Goal: Task Accomplishment & Management: Manage account settings

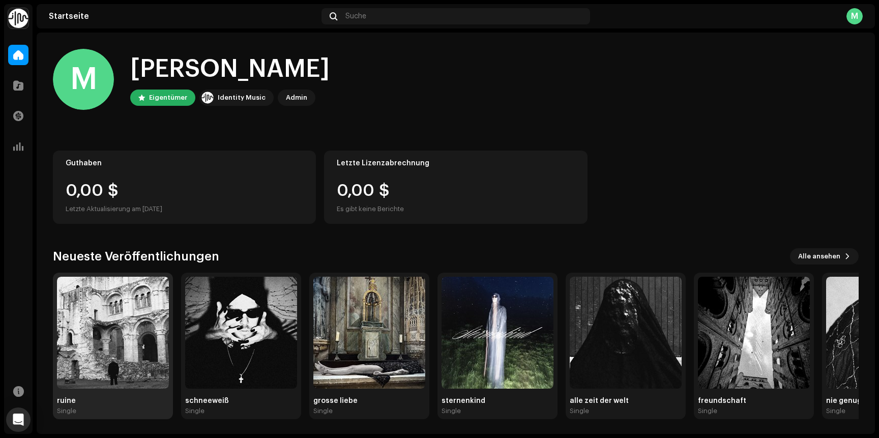
click at [115, 373] on img at bounding box center [113, 333] width 112 height 112
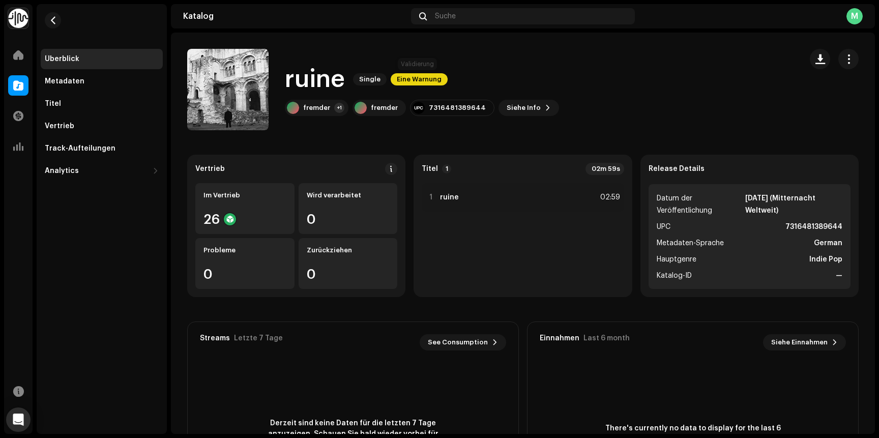
click at [418, 81] on span "Eine Warnung" at bounding box center [419, 79] width 57 height 12
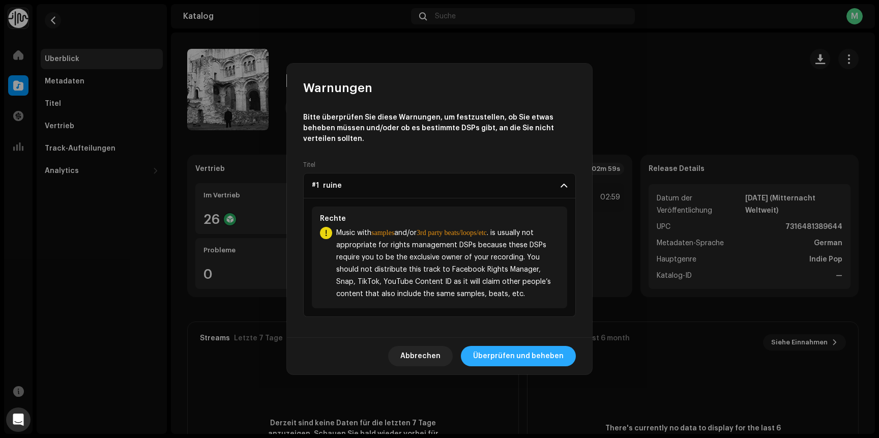
click at [494, 351] on span "Überprüfen und beheben" at bounding box center [518, 356] width 91 height 20
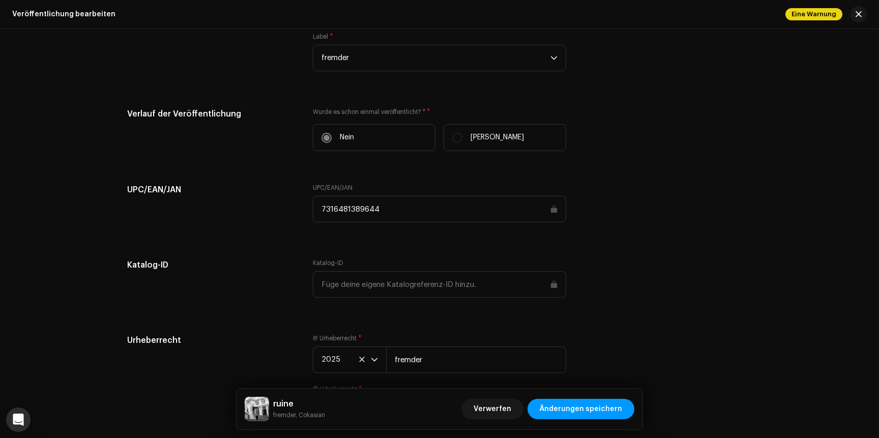
scroll to position [1646, 0]
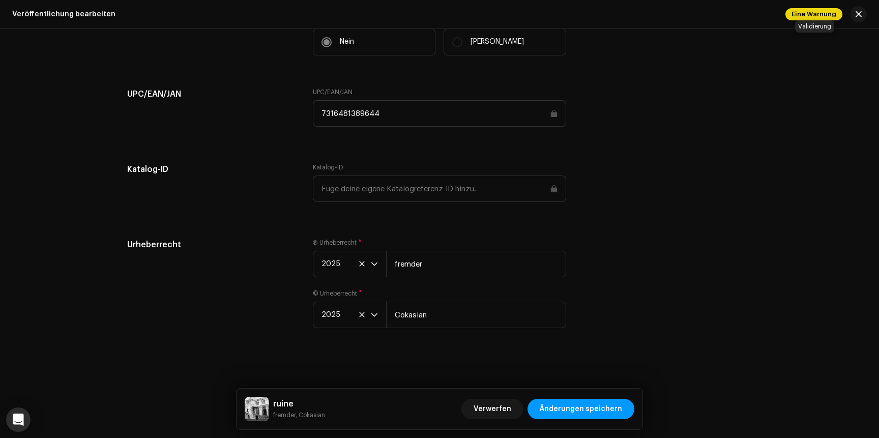
click at [805, 16] on span "Eine Warnung" at bounding box center [813, 14] width 57 height 12
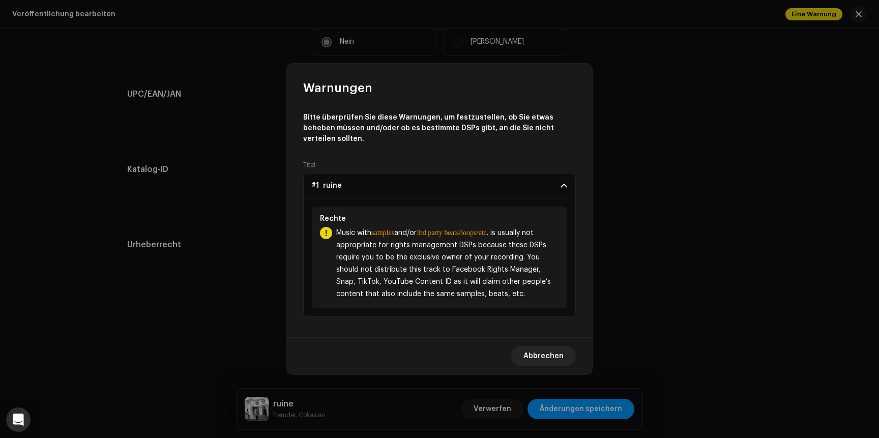
click at [570, 184] on p-accordion-header "#1 ruine" at bounding box center [439, 185] width 273 height 25
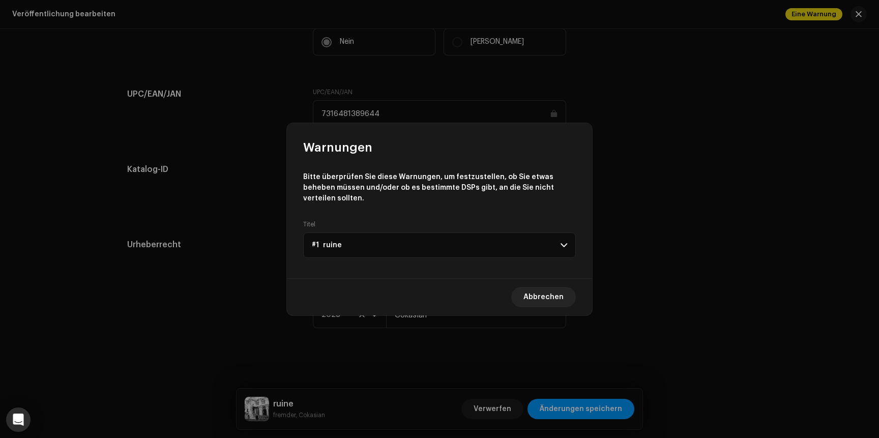
click at [558, 236] on p-accordion-header "#1 ruine" at bounding box center [439, 244] width 273 height 25
